Goal: Task Accomplishment & Management: Manage account settings

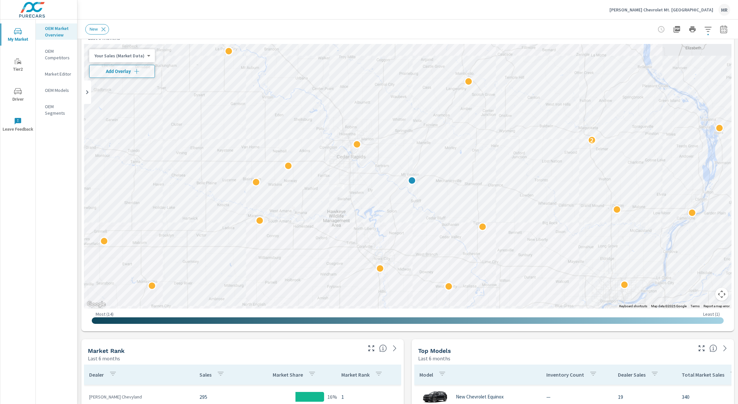
scroll to position [20, 0]
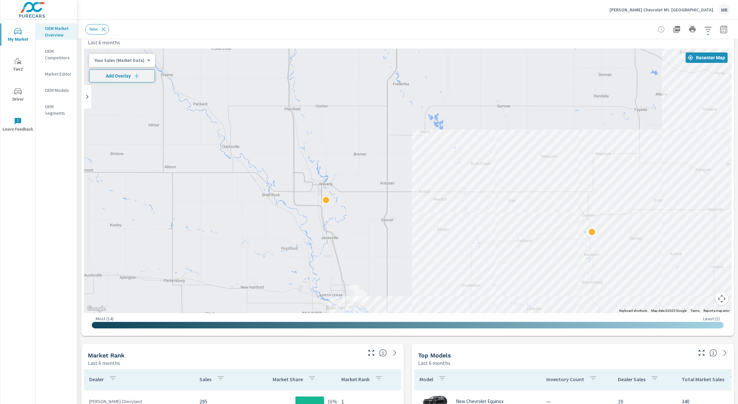
click at [729, 12] on div "MR" at bounding box center [725, 10] width 12 height 12
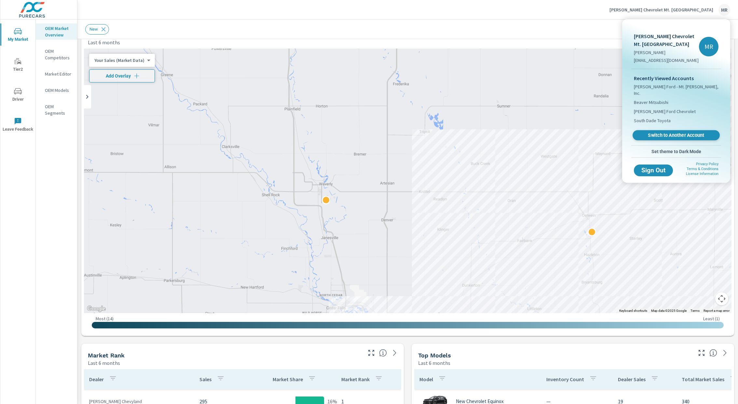
click at [677, 132] on span "Switch to Another Account" at bounding box center [677, 135] width 80 height 6
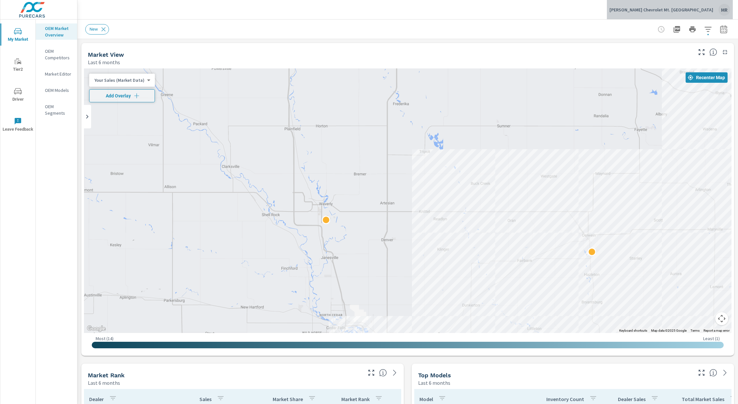
click at [725, 12] on div "MR" at bounding box center [725, 10] width 12 height 12
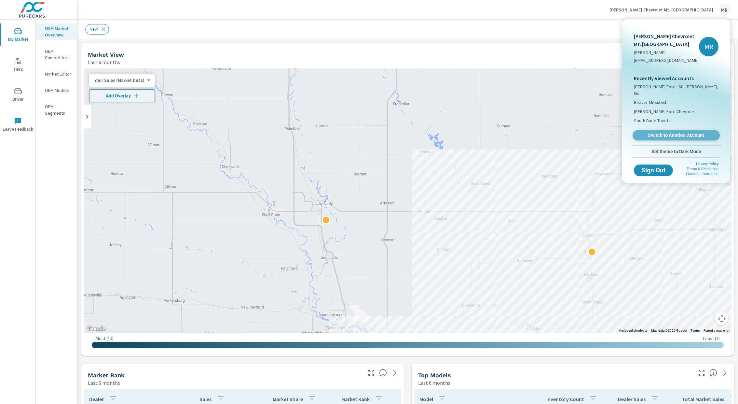
click at [677, 132] on span "Switch to Another Account" at bounding box center [677, 135] width 80 height 6
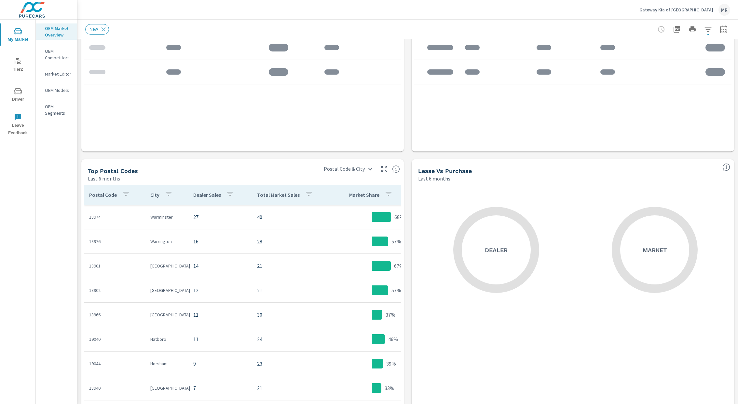
scroll to position [472, 0]
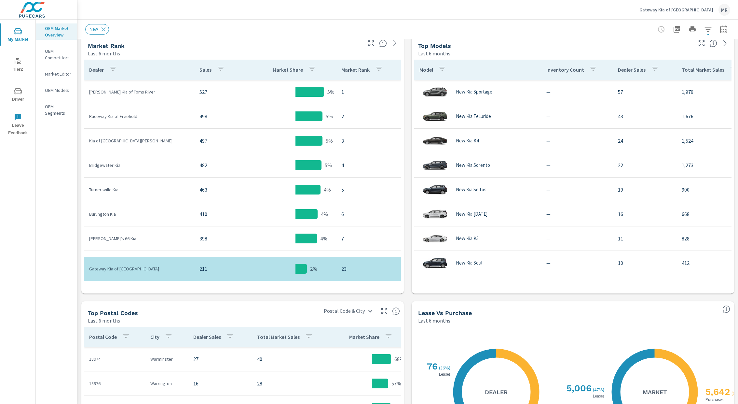
scroll to position [331, 0]
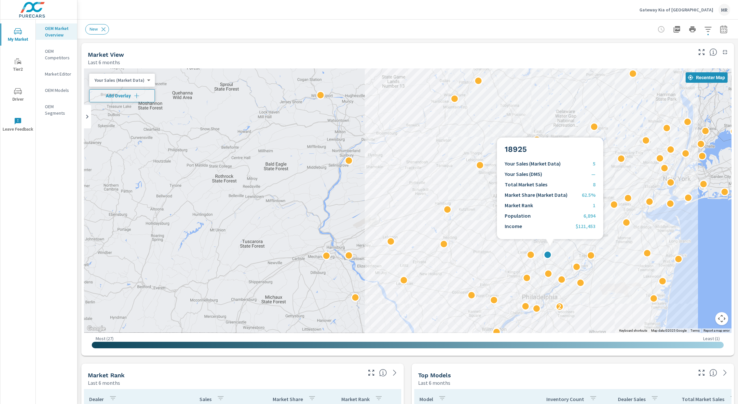
drag, startPoint x: 663, startPoint y: 280, endPoint x: 551, endPoint y: 247, distance: 116.5
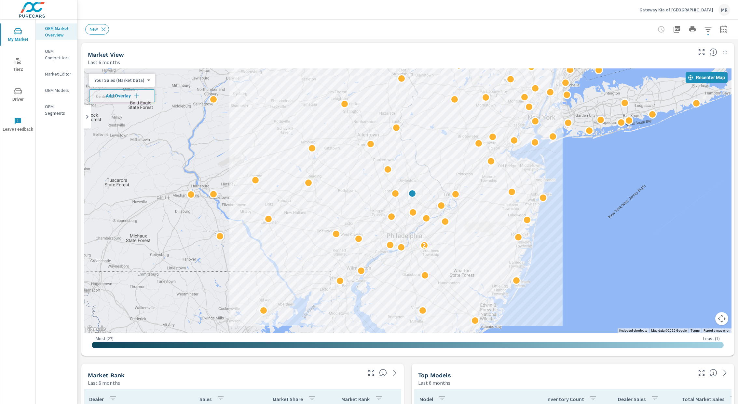
drag, startPoint x: 700, startPoint y: 278, endPoint x: 563, endPoint y: 215, distance: 151.4
click at [563, 215] on div "2" at bounding box center [519, 299] width 492 height 320
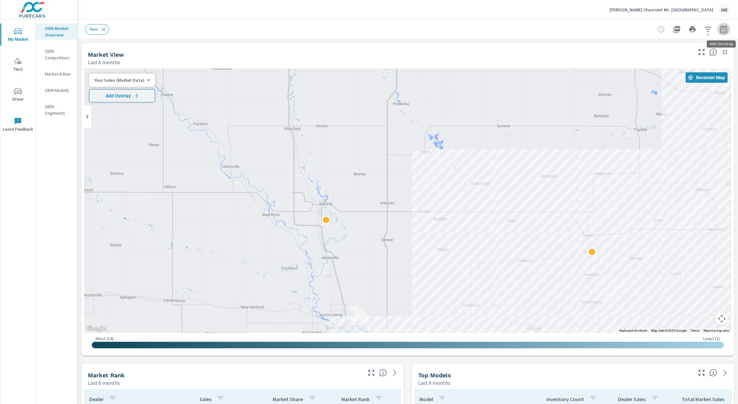
click at [721, 31] on icon "button" at bounding box center [724, 29] width 8 height 8
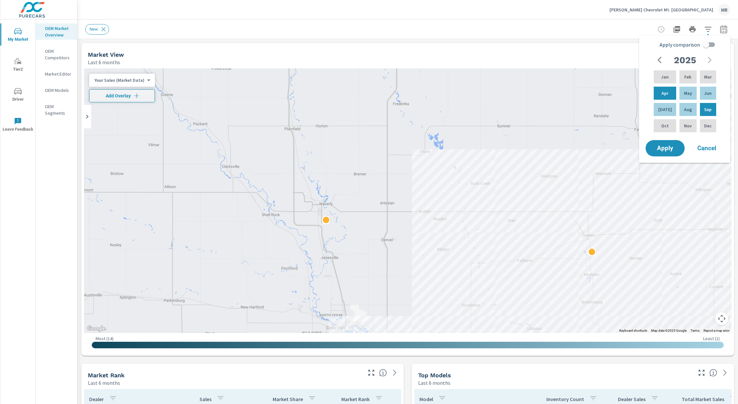
click at [705, 28] on icon "button" at bounding box center [709, 29] width 8 height 8
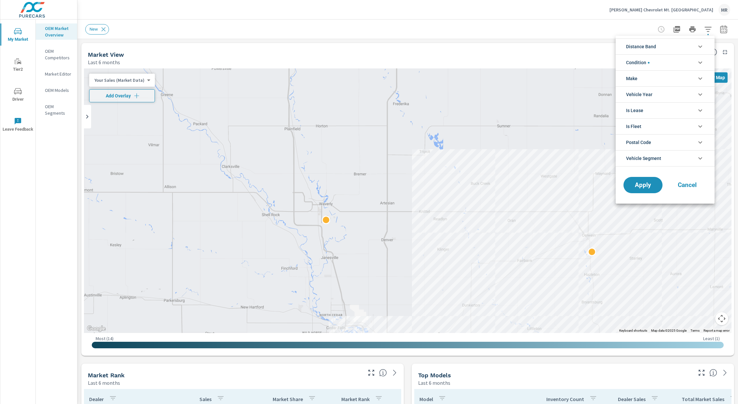
click at [593, 18] on div at bounding box center [369, 202] width 738 height 404
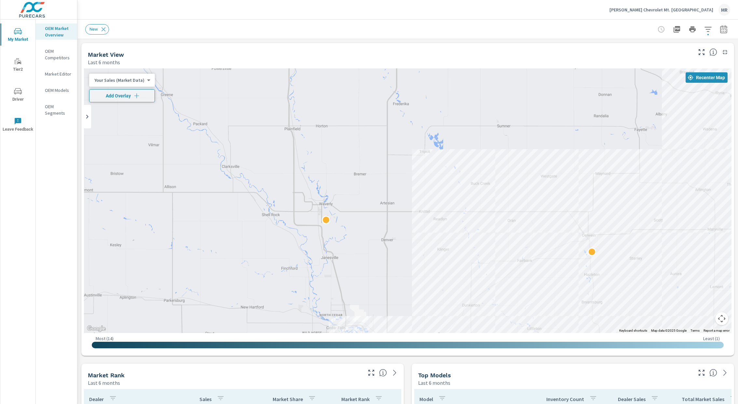
click at [727, 14] on div "MR" at bounding box center [725, 10] width 12 height 12
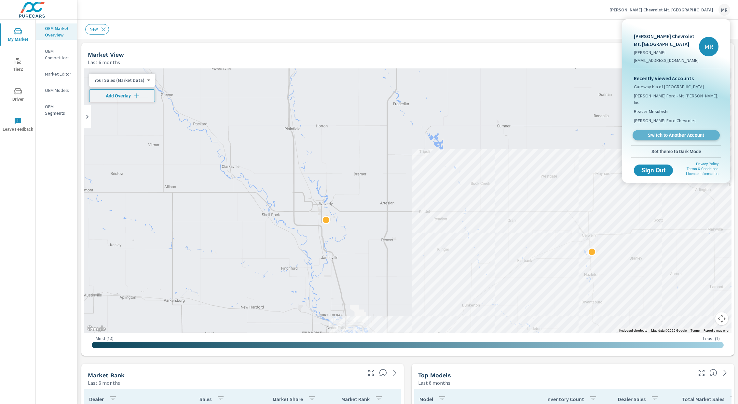
click at [684, 132] on span "Switch to Another Account" at bounding box center [677, 135] width 80 height 6
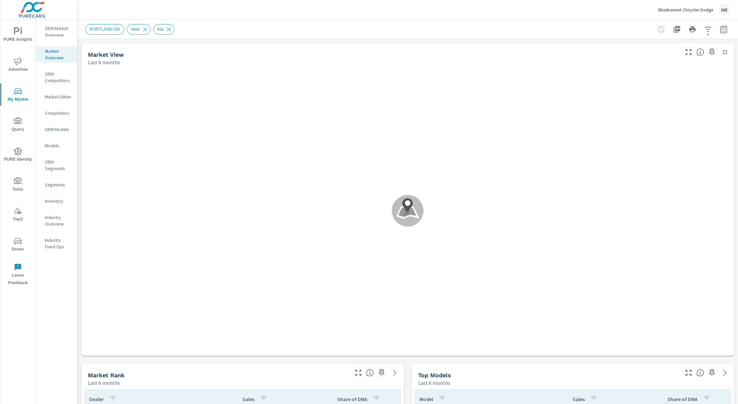
scroll to position [98, 0]
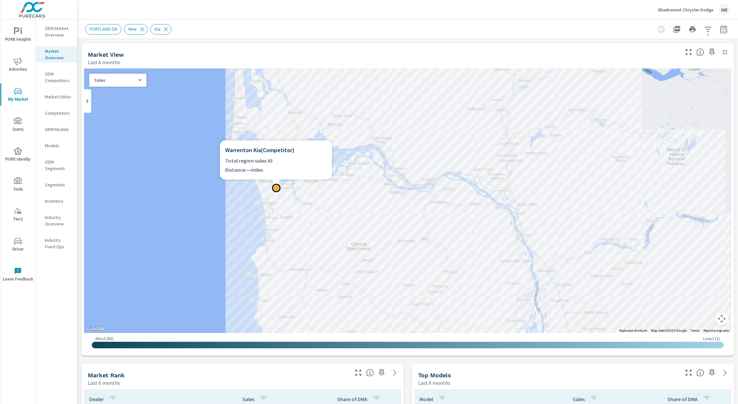
click at [276, 187] on div at bounding box center [276, 188] width 8 height 8
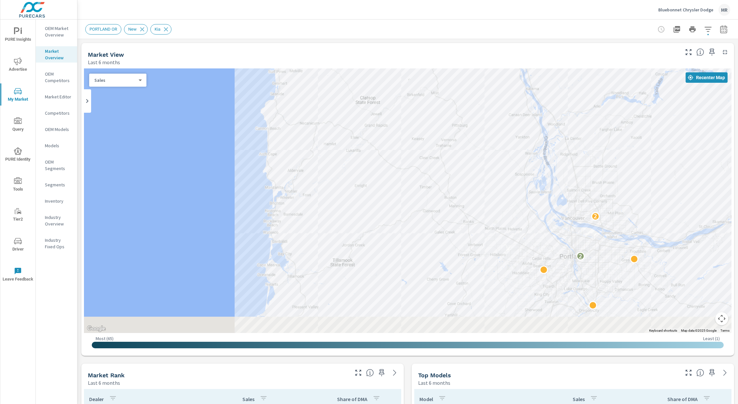
drag, startPoint x: 616, startPoint y: 312, endPoint x: 573, endPoint y: 214, distance: 106.4
click at [573, 214] on div "2 2" at bounding box center [612, 265] width 492 height 320
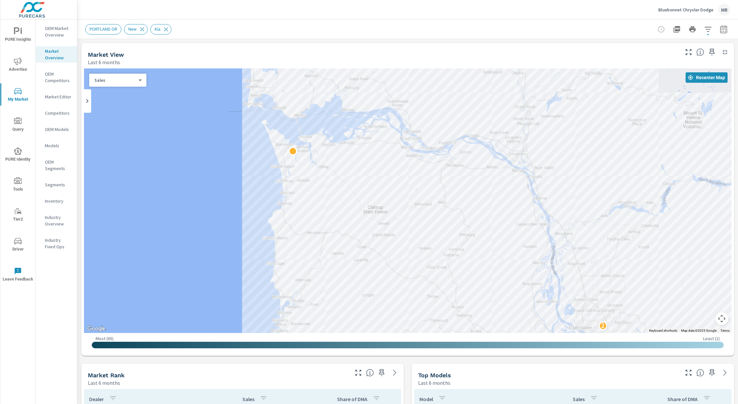
drag, startPoint x: 374, startPoint y: 147, endPoint x: 381, endPoint y: 255, distance: 108.6
click at [381, 255] on div "2 2" at bounding box center [408, 200] width 648 height 264
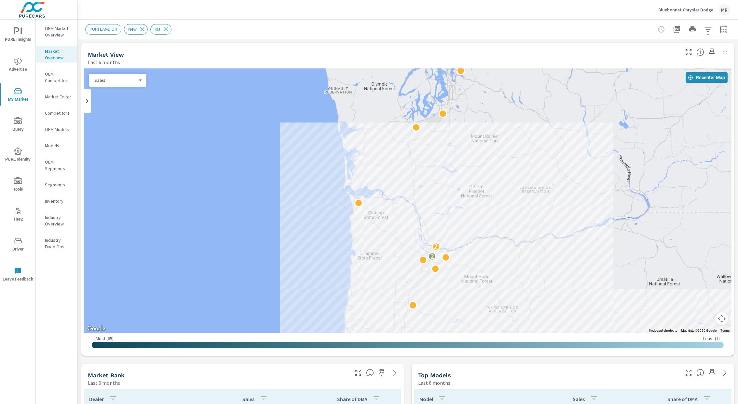
drag, startPoint x: 672, startPoint y: 307, endPoint x: 449, endPoint y: 239, distance: 233.3
click at [449, 239] on div "2 2" at bounding box center [433, 292] width 492 height 320
click at [709, 28] on icon "button" at bounding box center [709, 29] width 8 height 8
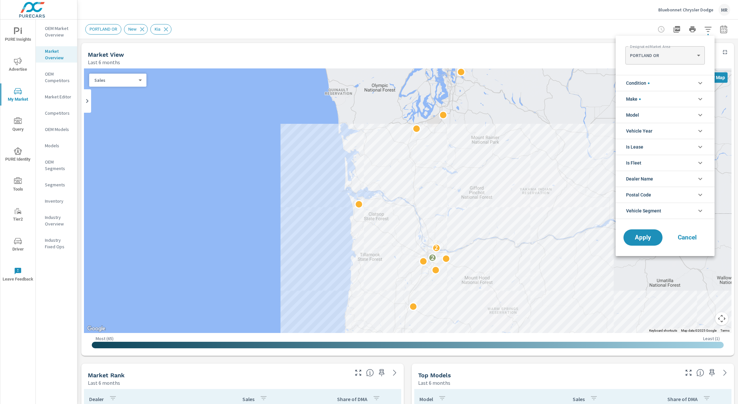
click at [688, 83] on li "Condition" at bounding box center [665, 83] width 99 height 16
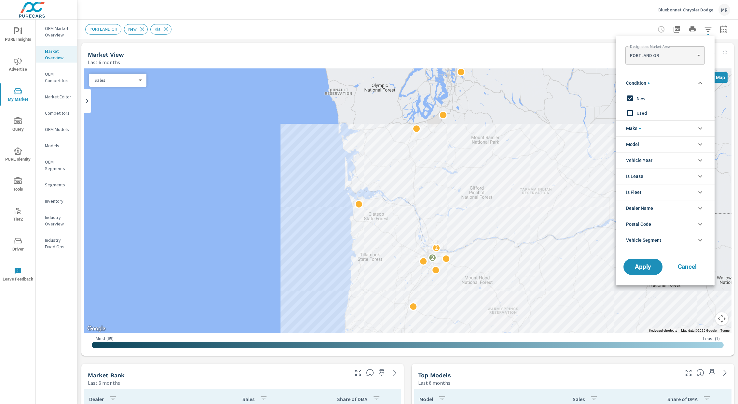
click at [646, 111] on span "Used" at bounding box center [672, 113] width 71 height 8
click at [630, 98] on input "filter options" at bounding box center [631, 98] width 14 height 14
click at [641, 264] on span "Apply" at bounding box center [643, 267] width 27 height 6
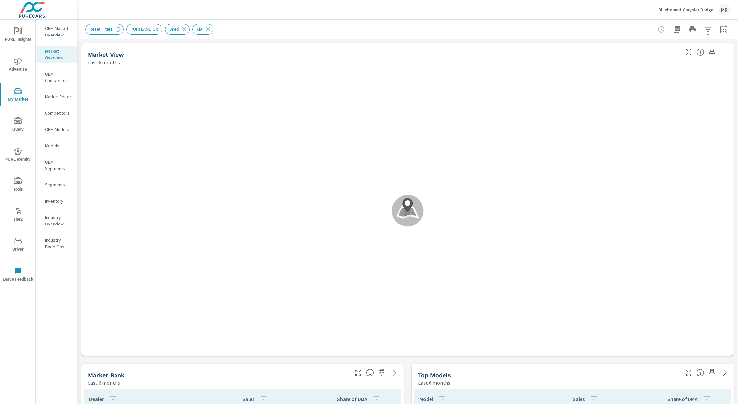
scroll to position [98, 0]
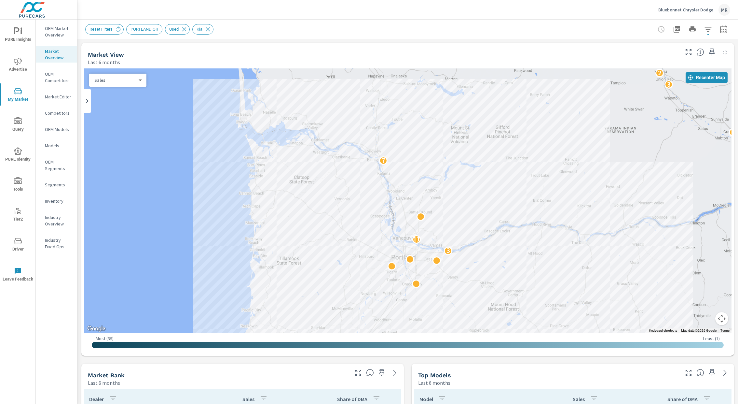
drag, startPoint x: 365, startPoint y: 147, endPoint x: 366, endPoint y: 236, distance: 88.9
click at [366, 236] on div "3 11 7 4 3 2 2 4 6 2 7 5" at bounding box center [408, 200] width 648 height 264
click at [706, 32] on icon "button" at bounding box center [709, 29] width 8 height 8
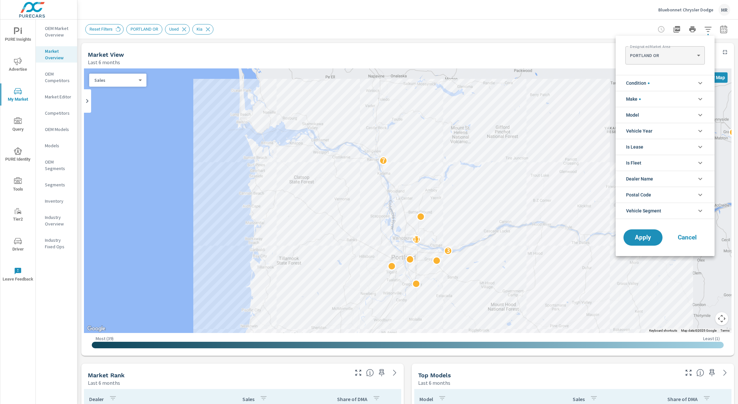
scroll to position [66, 0]
click at [656, 113] on li "Model" at bounding box center [665, 115] width 99 height 16
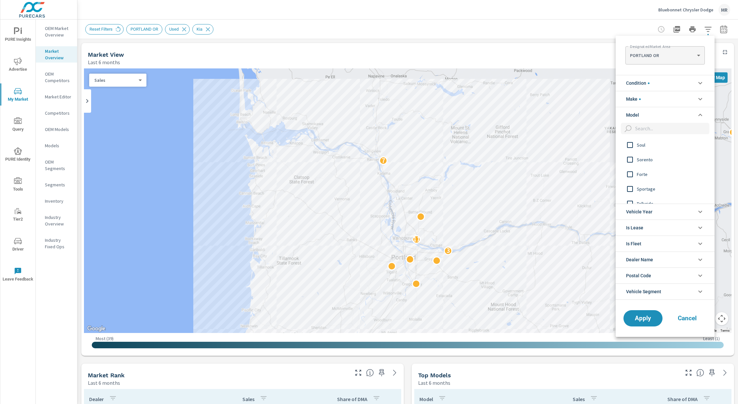
click at [655, 96] on li "Make" at bounding box center [665, 99] width 99 height 16
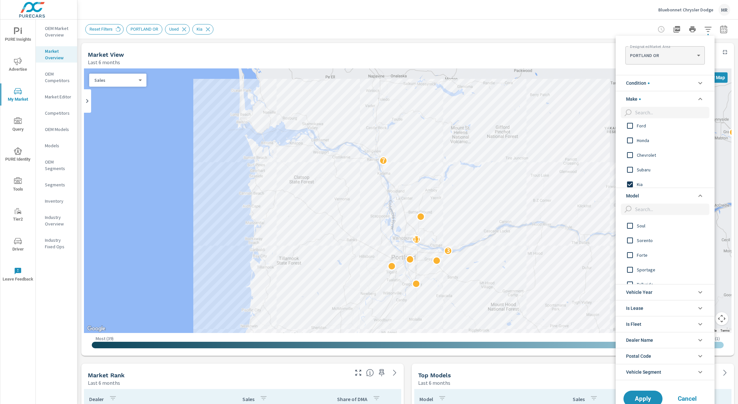
scroll to position [0, 0]
click at [632, 130] on input "filter options" at bounding box center [631, 129] width 14 height 14
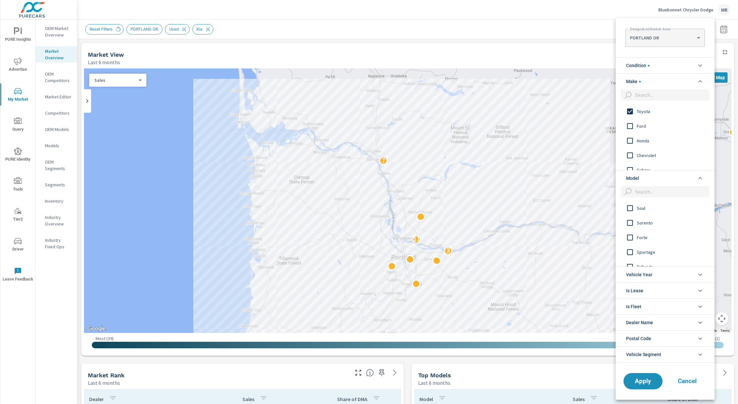
click at [632, 126] on input "filter options" at bounding box center [631, 126] width 14 height 14
click at [632, 141] on input "filter options" at bounding box center [631, 141] width 14 height 14
click at [632, 159] on input "filter options" at bounding box center [631, 155] width 14 height 14
click at [632, 154] on input "filter options" at bounding box center [631, 154] width 14 height 14
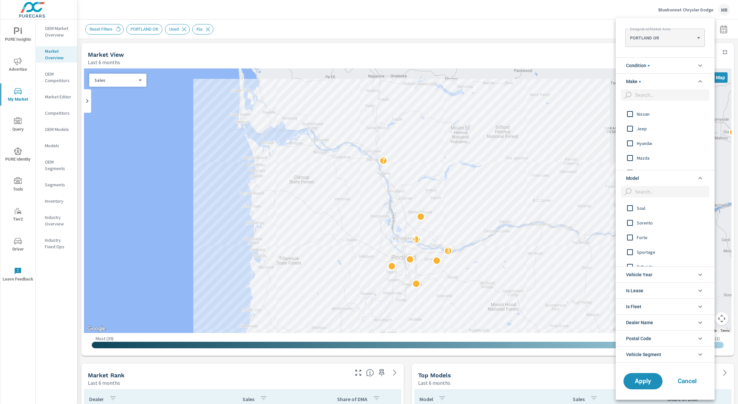
scroll to position [86, 0]
click at [631, 113] on input "filter options" at bounding box center [631, 113] width 14 height 14
click at [631, 126] on input "filter options" at bounding box center [631, 128] width 14 height 14
click at [631, 142] on input "filter options" at bounding box center [631, 143] width 14 height 14
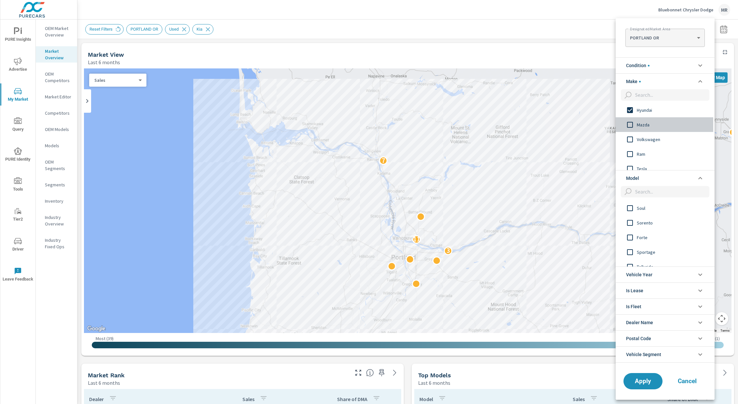
click at [630, 124] on input "filter options" at bounding box center [631, 125] width 14 height 14
click at [630, 138] on input "filter options" at bounding box center [631, 140] width 14 height 14
click at [630, 155] on input "filter options" at bounding box center [631, 154] width 14 height 14
click at [629, 118] on input "filter options" at bounding box center [631, 119] width 14 height 14
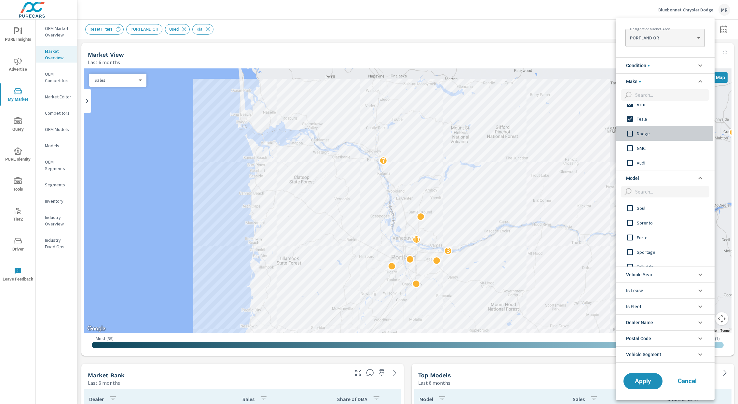
click at [630, 134] on input "filter options" at bounding box center [631, 134] width 14 height 14
click at [630, 154] on input "filter options" at bounding box center [631, 148] width 14 height 14
click at [631, 161] on input "filter options" at bounding box center [631, 163] width 14 height 14
click at [630, 134] on input "filter options" at bounding box center [631, 134] width 14 height 14
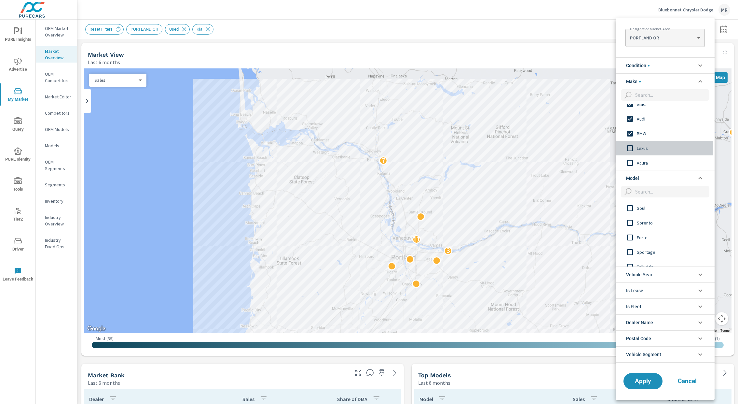
click at [630, 146] on input "filter options" at bounding box center [631, 148] width 14 height 14
click at [630, 161] on input "filter options" at bounding box center [631, 163] width 14 height 14
click at [630, 144] on input "filter options" at bounding box center [631, 143] width 14 height 14
click at [630, 156] on input "filter options" at bounding box center [631, 158] width 14 height 14
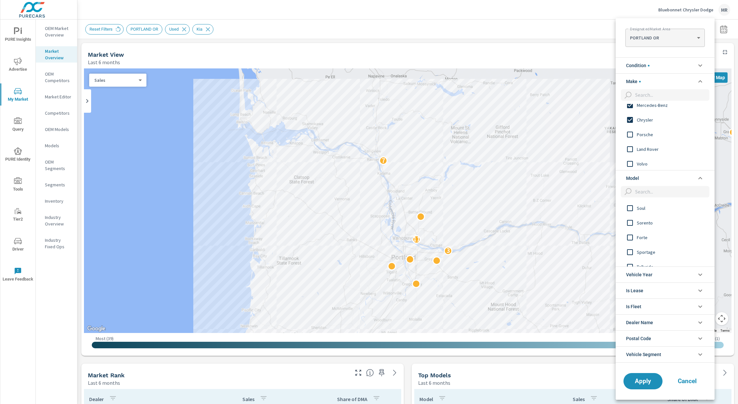
scroll to position [298, 0]
click at [630, 120] on input "filter options" at bounding box center [631, 121] width 14 height 14
click at [630, 133] on input "filter options" at bounding box center [631, 136] width 14 height 14
click at [630, 149] on input "filter options" at bounding box center [631, 151] width 14 height 14
click at [631, 163] on input "filter options" at bounding box center [631, 165] width 14 height 14
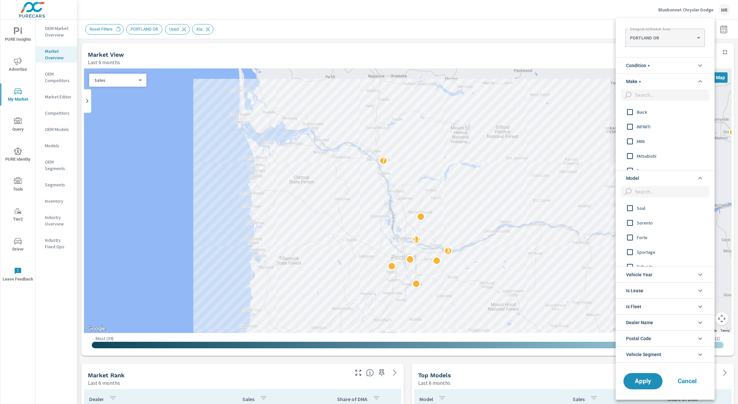
scroll to position [364, 0]
click at [632, 114] on input "filter options" at bounding box center [631, 114] width 14 height 14
click at [632, 132] on input "filter options" at bounding box center [631, 129] width 14 height 14
click at [632, 132] on input "filter options" at bounding box center [631, 128] width 14 height 14
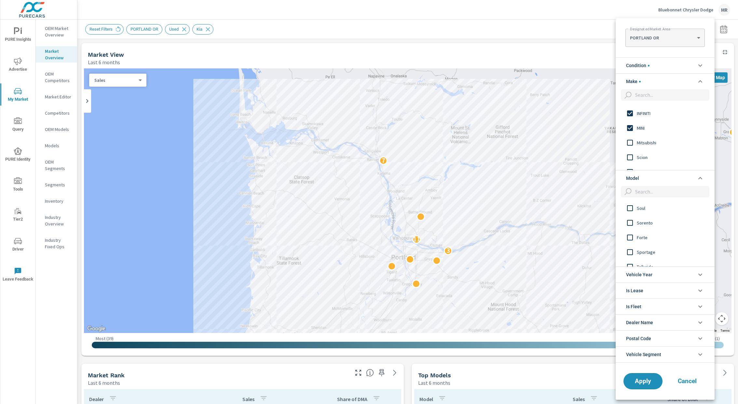
click at [632, 142] on input "filter options" at bounding box center [631, 143] width 14 height 14
click at [632, 154] on input "filter options" at bounding box center [631, 157] width 14 height 14
click at [632, 115] on input "filter options" at bounding box center [631, 117] width 14 height 14
click at [632, 131] on input "filter options" at bounding box center [631, 132] width 14 height 14
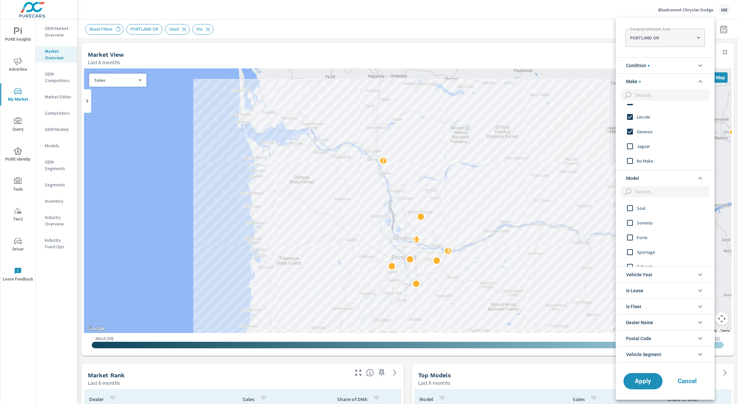
click at [632, 140] on input "filter options" at bounding box center [631, 146] width 14 height 14
click at [631, 161] on input "filter options" at bounding box center [631, 161] width 14 height 14
click at [648, 376] on button "Apply" at bounding box center [643, 380] width 40 height 17
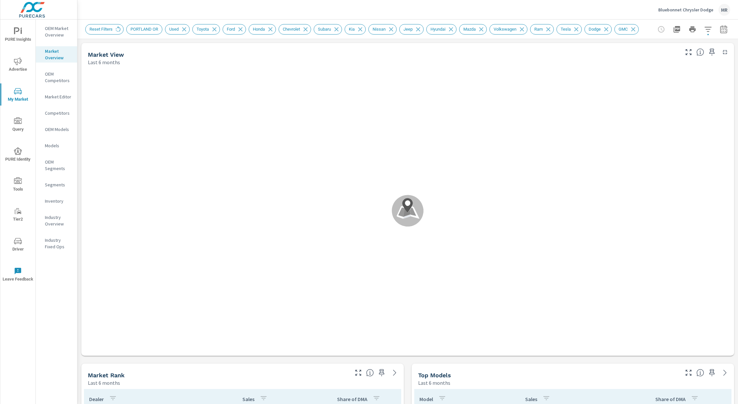
scroll to position [98, 0]
